Goal: Task Accomplishment & Management: Manage account settings

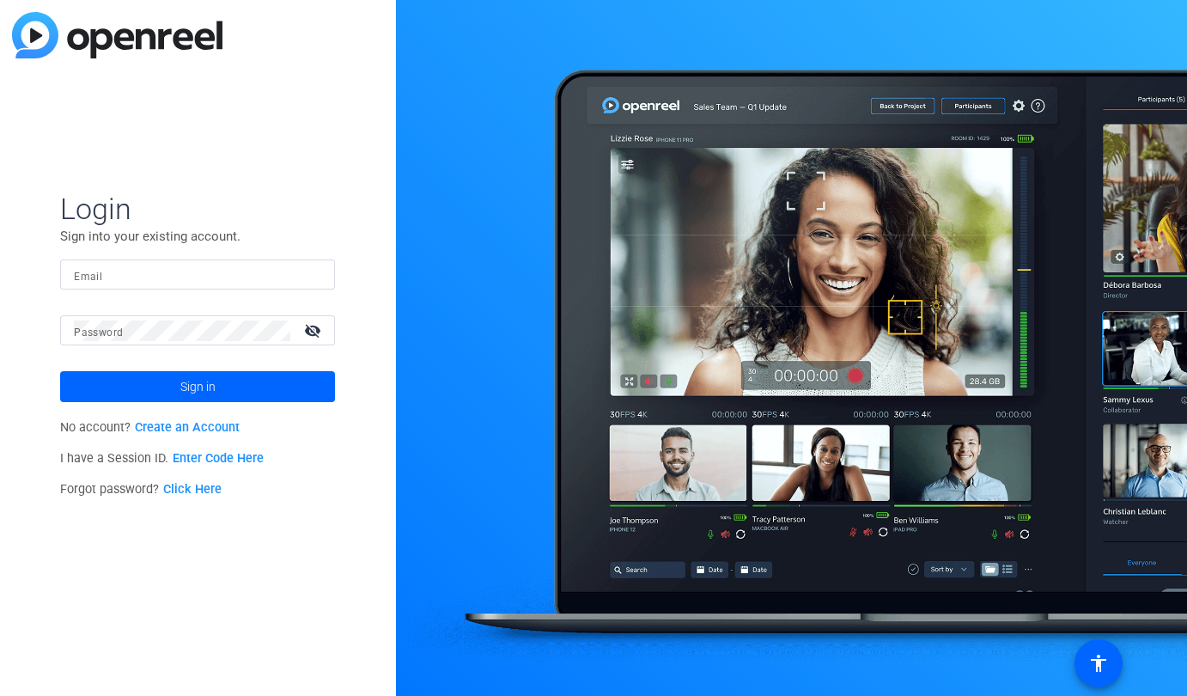
click at [180, 291] on mat-form-field "Email" at bounding box center [197, 287] width 275 height 56
click at [179, 279] on input "Email" at bounding box center [197, 275] width 247 height 21
type input "[PERSON_NAME][EMAIL_ADDRESS][PERSON_NAME][PERSON_NAME][DOMAIN_NAME]"
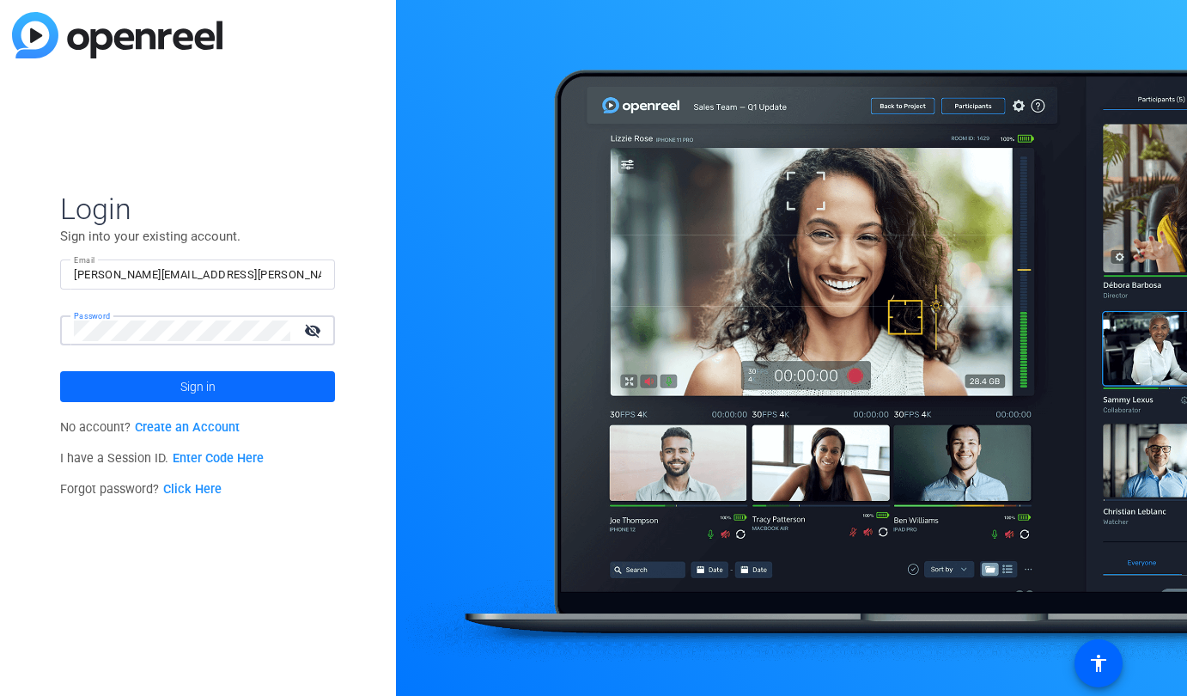
click at [206, 386] on span "Sign in" at bounding box center [197, 386] width 35 height 43
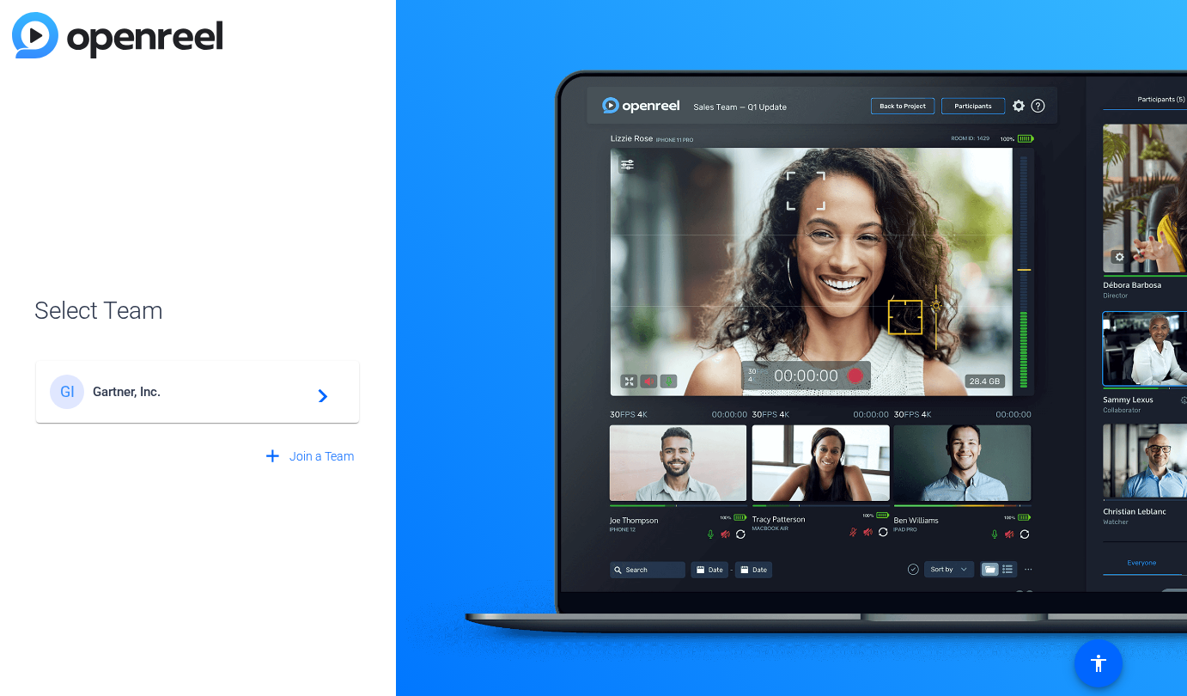
click at [122, 398] on span "Gartner, Inc." at bounding box center [200, 391] width 215 height 15
